Goal: Task Accomplishment & Management: Manage account settings

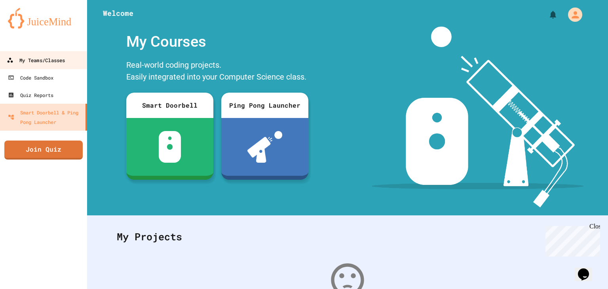
click at [51, 65] on link "My Teams/Classes" at bounding box center [44, 60] width 90 height 18
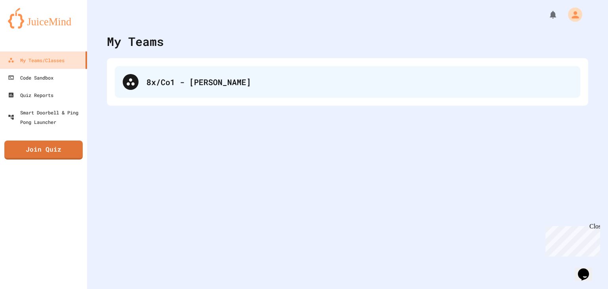
click at [287, 83] on div "8x/Co1 - [PERSON_NAME]" at bounding box center [359, 82] width 426 height 12
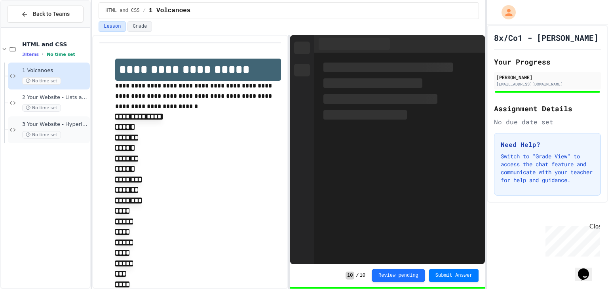
click at [62, 125] on span "3 Your Website - Hyperlinks and Images" at bounding box center [55, 124] width 66 height 7
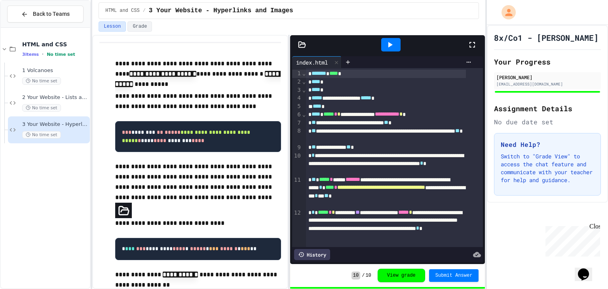
click at [408, 269] on button "View grade" at bounding box center [401, 275] width 47 height 13
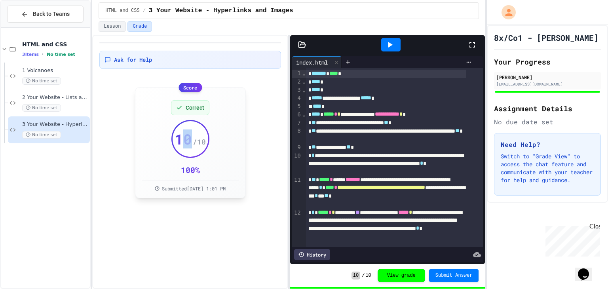
click at [188, 138] on span "10" at bounding box center [183, 139] width 17 height 16
click at [188, 139] on span "10" at bounding box center [183, 139] width 17 height 16
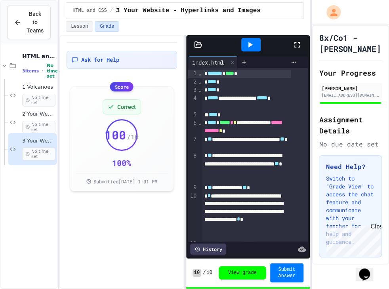
click at [124, 161] on div "100 %" at bounding box center [121, 161] width 19 height 11
